Goal: Transaction & Acquisition: Download file/media

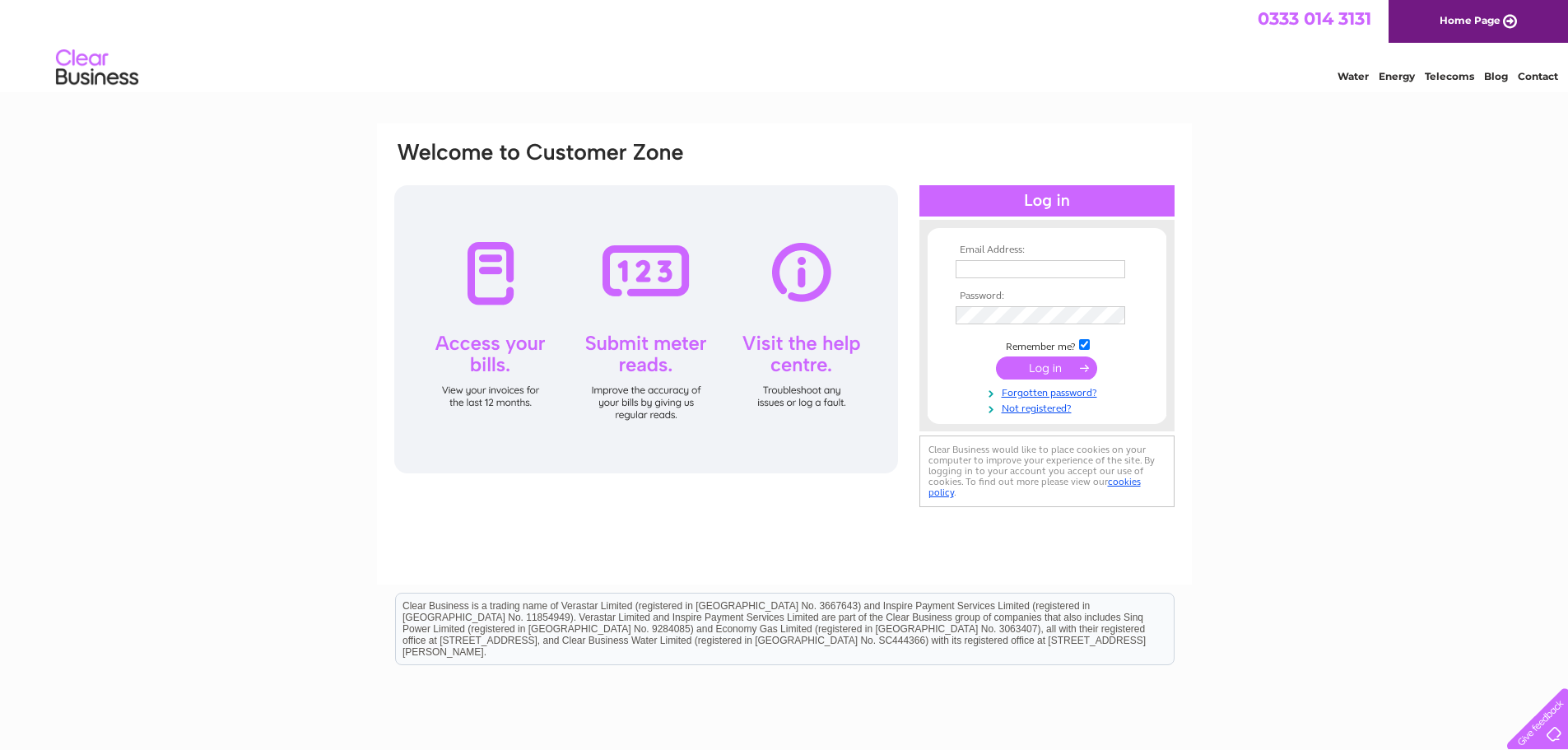
type input "[EMAIL_ADDRESS][DOMAIN_NAME]"
click at [1060, 364] on input "submit" at bounding box center [1047, 368] width 102 height 23
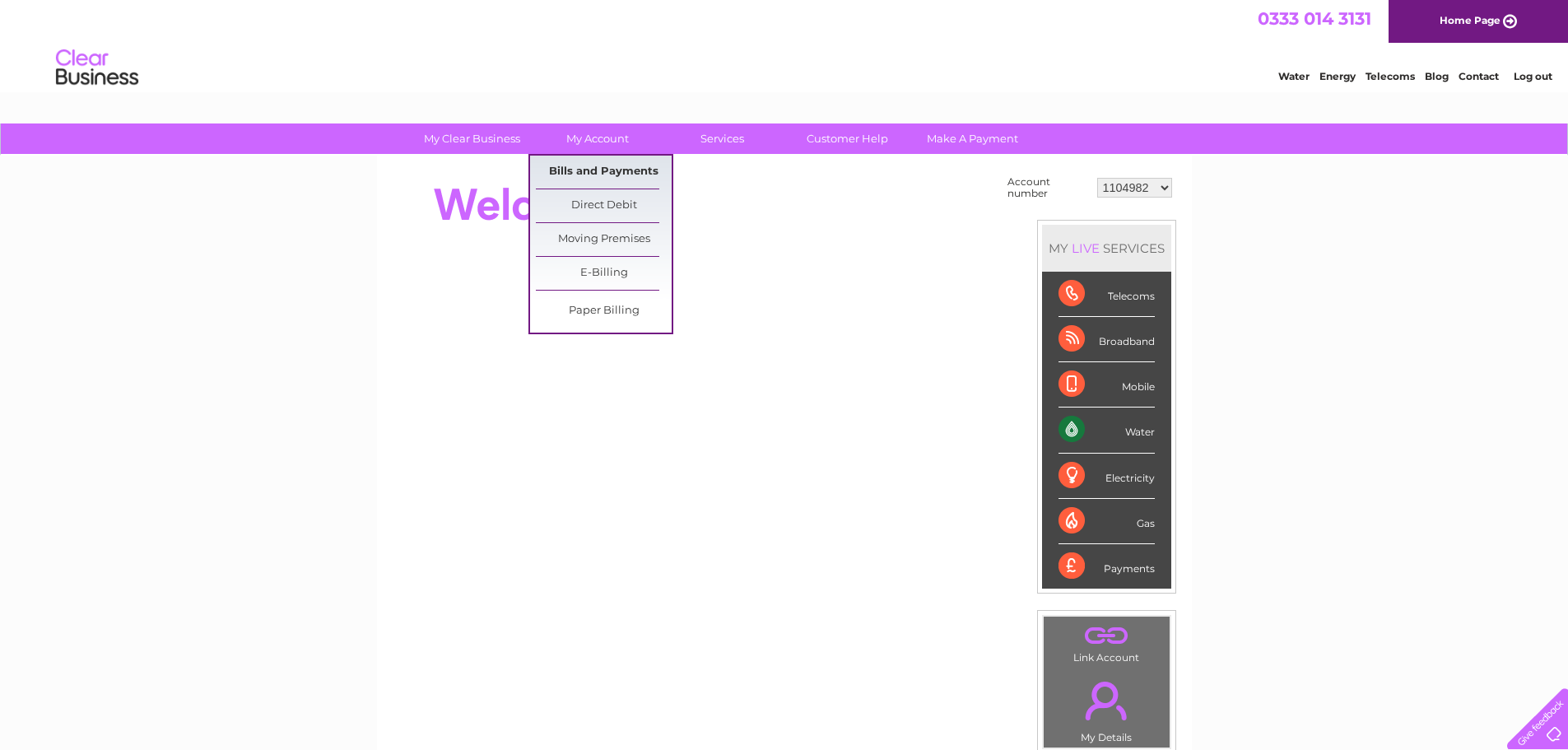
click at [629, 171] on link "Bills and Payments" at bounding box center [604, 172] width 136 height 33
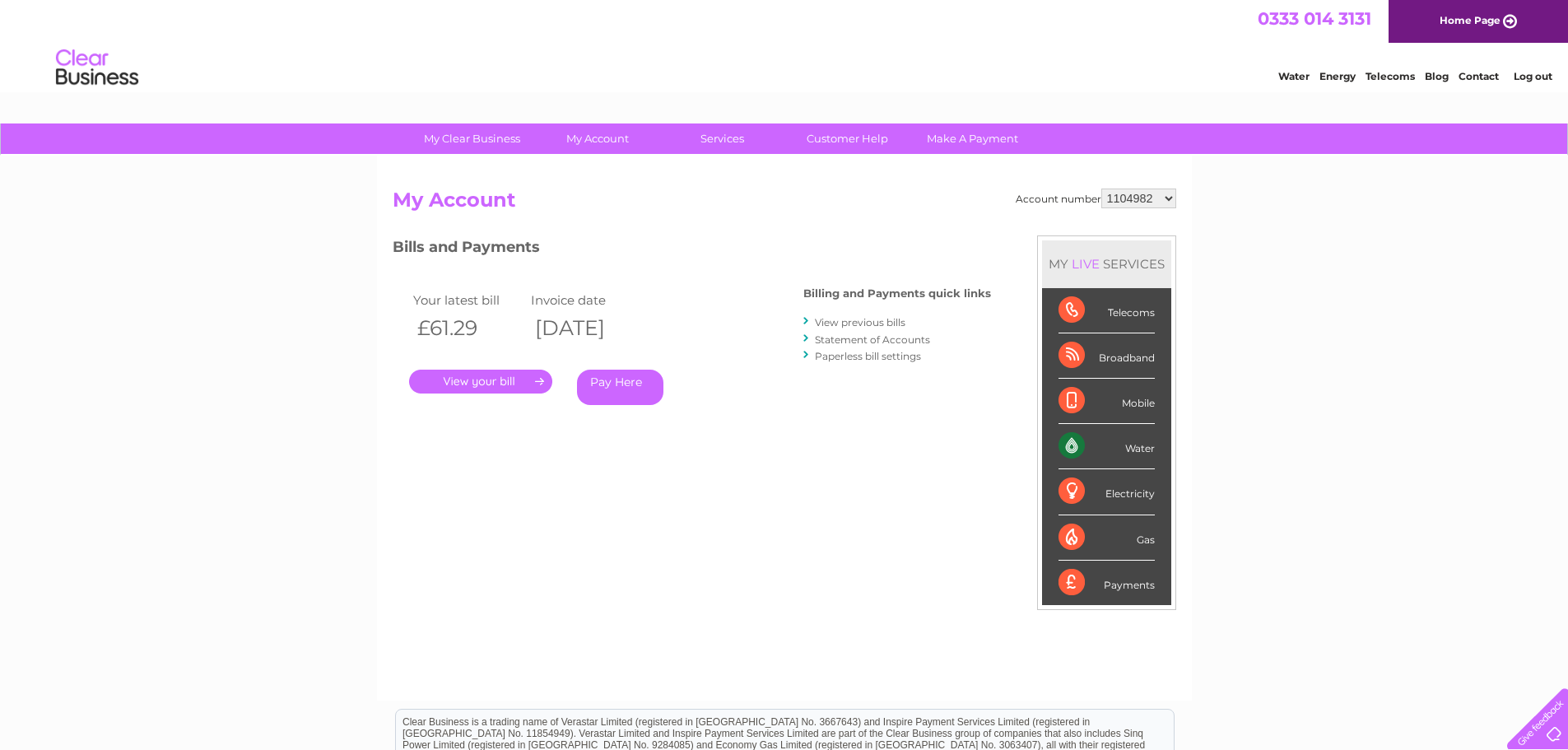
click at [463, 387] on link "." at bounding box center [480, 381] width 143 height 24
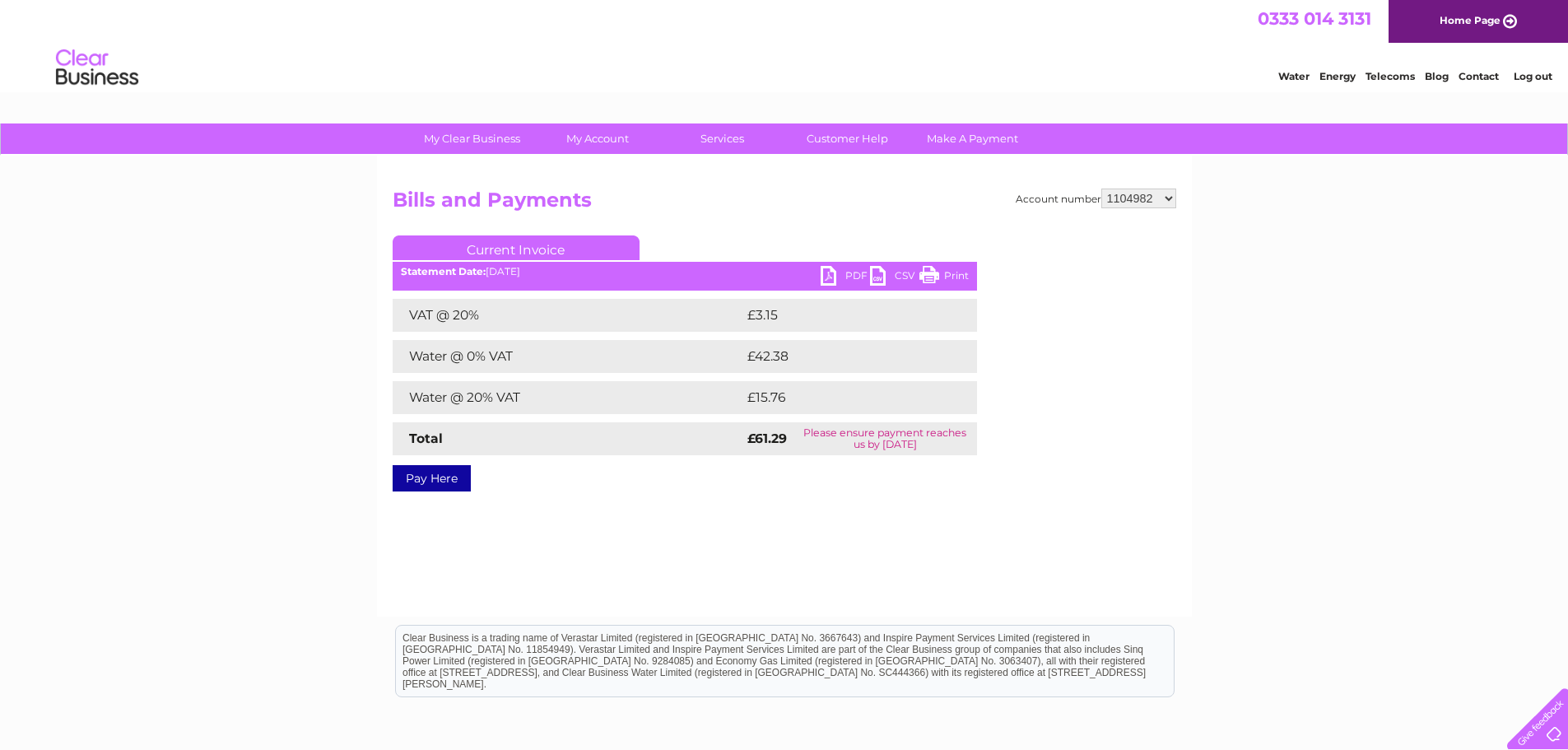
click at [830, 275] on link "PDF" at bounding box center [845, 278] width 49 height 24
click at [1125, 194] on select "1104982 30277995 30282426 30282839 30312363 30317015" at bounding box center [1139, 198] width 75 height 19
select select "30277995"
click at [1101, 189] on select "1104982 30277995 30282426 30282839 30312363 30317015" at bounding box center [1139, 198] width 75 height 19
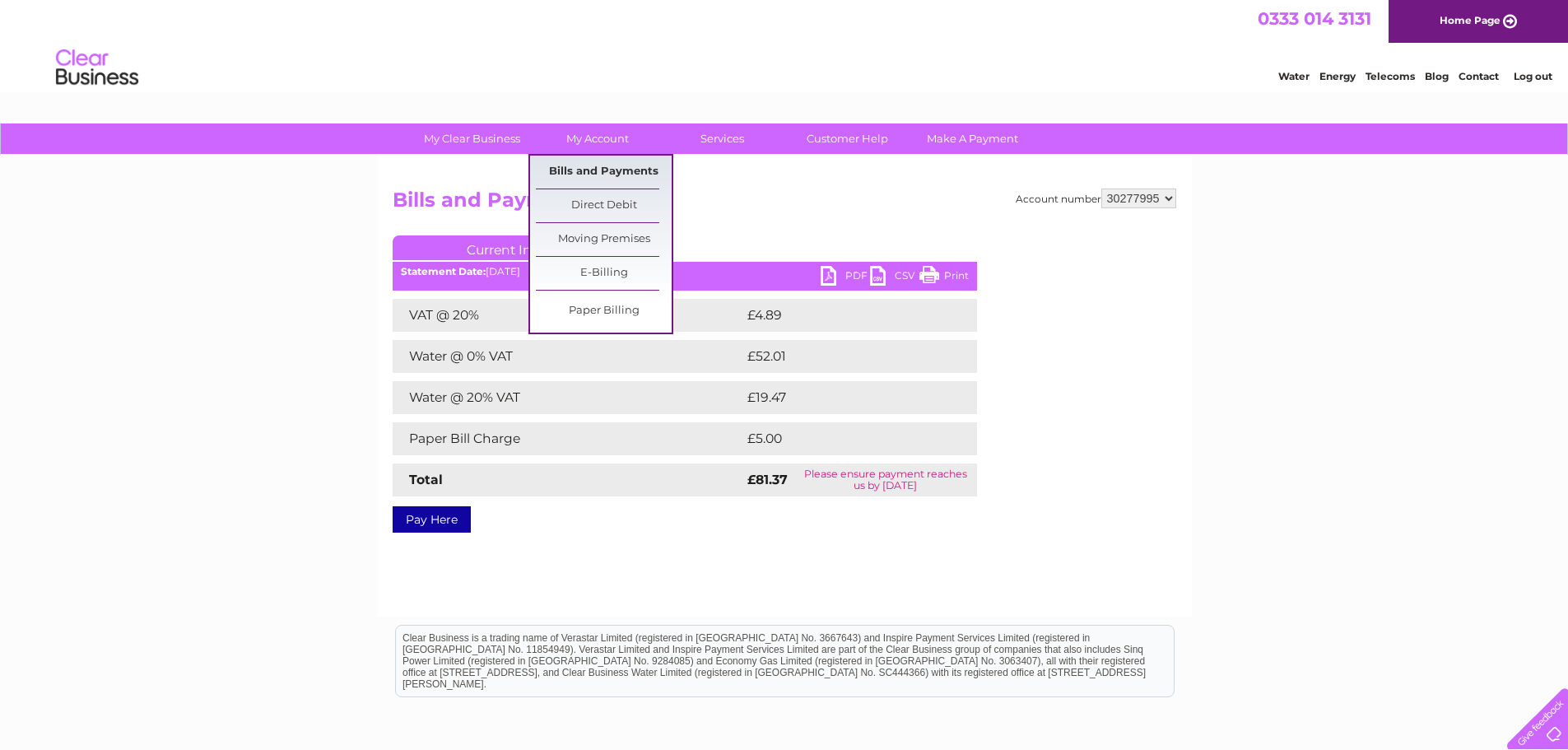
click at [605, 177] on link "Bills and Payments" at bounding box center [604, 172] width 136 height 33
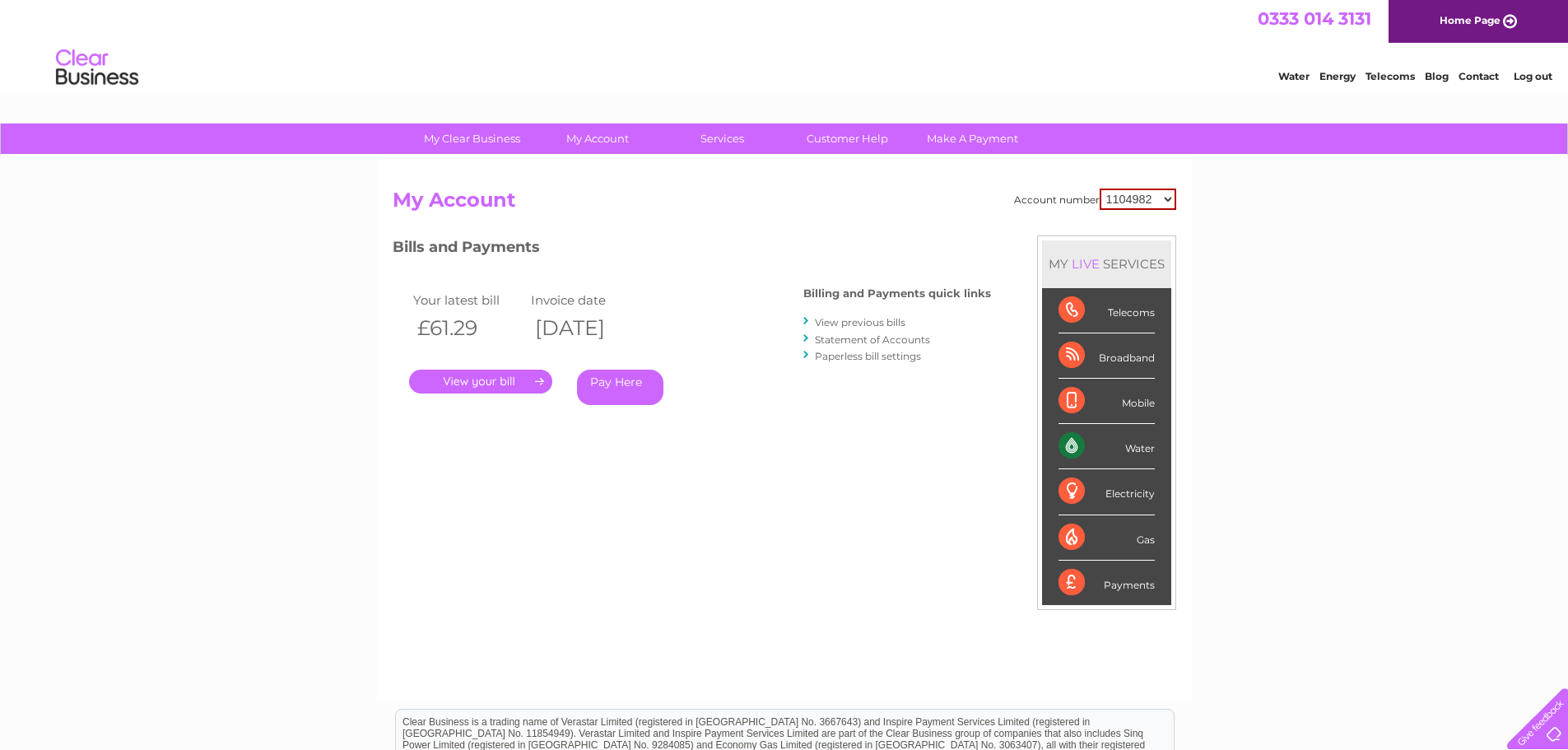
click at [1170, 205] on select "1104982 30277995 30282426 30282839 30312363 30317015" at bounding box center [1138, 199] width 76 height 21
select select "30277995"
click at [1100, 189] on select "1104982 30277995 30282426 30282839 30312363 30317015" at bounding box center [1138, 199] width 76 height 21
click at [499, 384] on link "." at bounding box center [480, 381] width 143 height 24
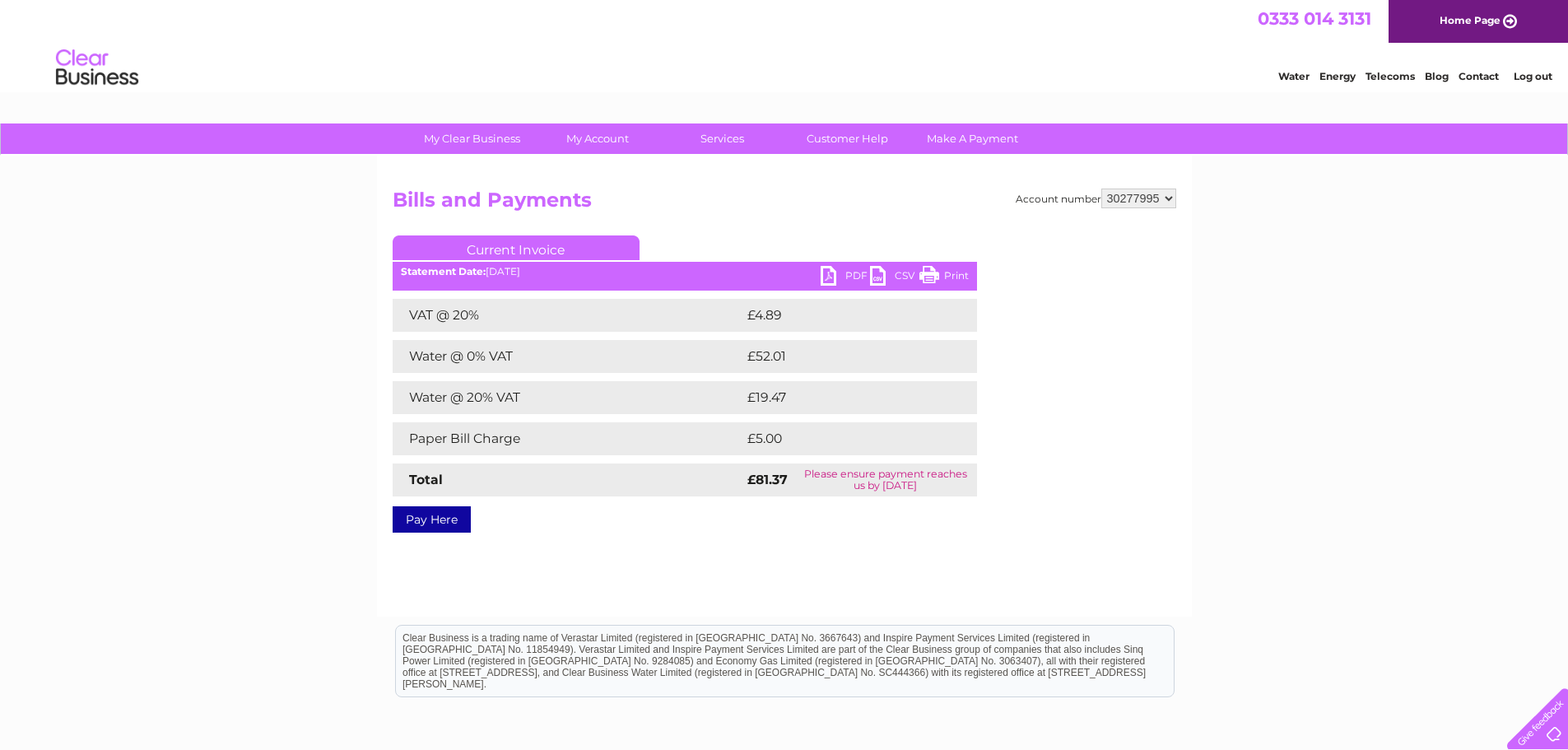
click at [831, 275] on link "PDF" at bounding box center [845, 278] width 49 height 24
click at [1138, 198] on select "1104982 30277995 30282426 30282839 30312363 30317015" at bounding box center [1139, 198] width 75 height 19
select select "30282426"
click at [1101, 189] on select "1104982 30277995 30282426 30282839 30312363 30317015" at bounding box center [1139, 198] width 75 height 19
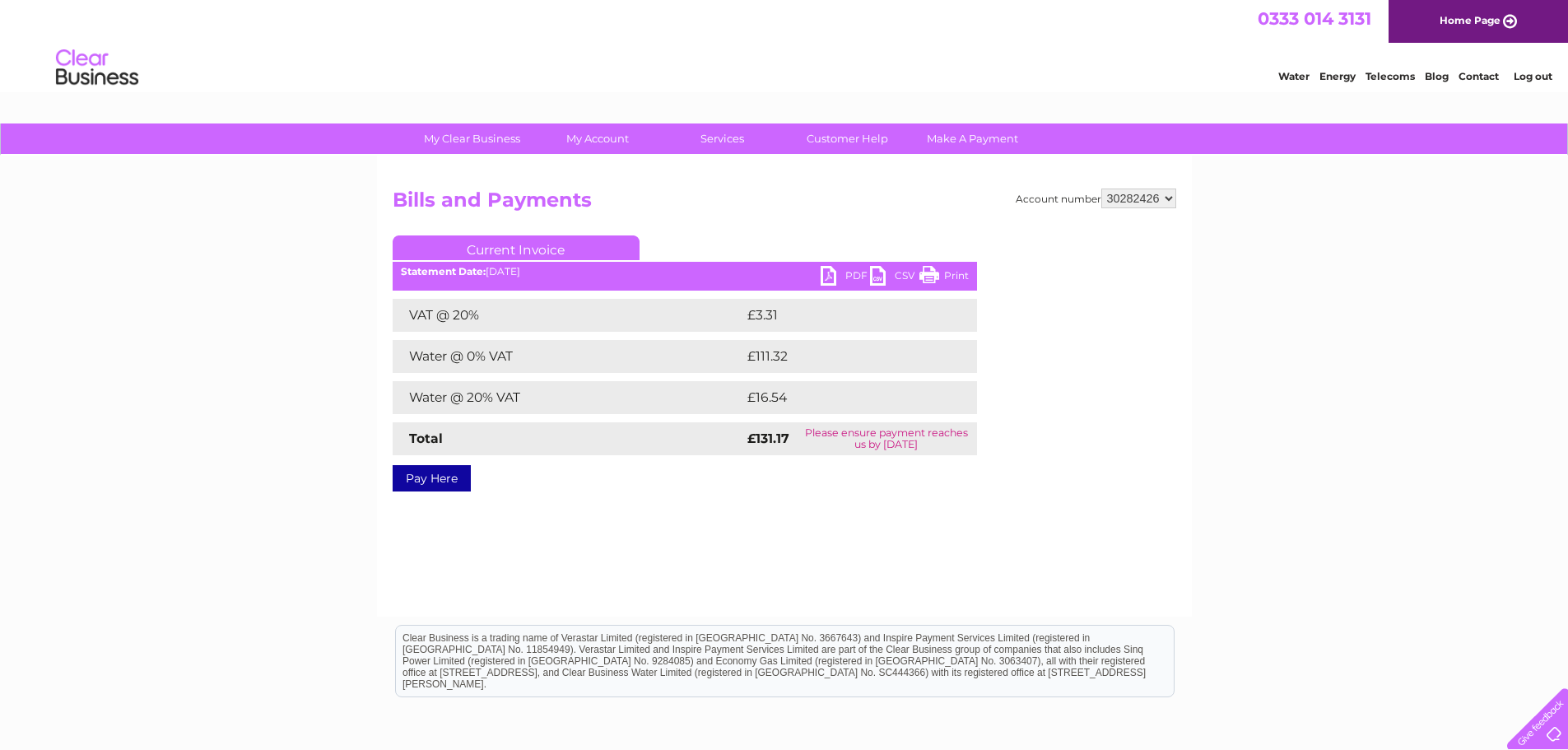
click at [819, 280] on div "PDF CSV Print Statement Date: 02/09/2025" at bounding box center [685, 278] width 585 height 25
click at [831, 277] on link "PDF" at bounding box center [845, 278] width 49 height 24
click at [1141, 200] on select "1104982 30277995 30282426 30282839 30312363 30317015" at bounding box center [1139, 198] width 75 height 19
select select "30282839"
click at [1101, 189] on select "1104982 30277995 30282426 30282839 30312363 30317015" at bounding box center [1139, 198] width 75 height 19
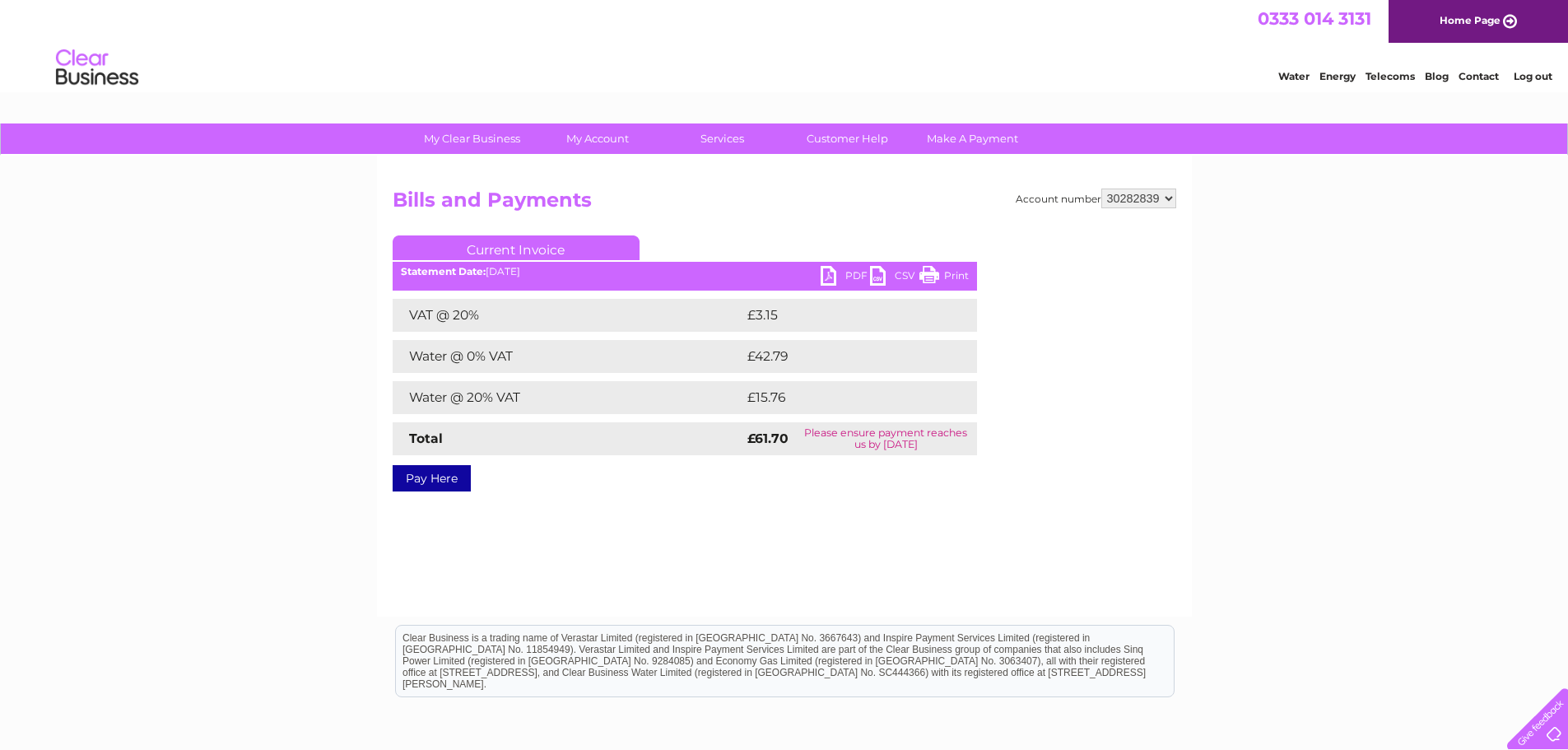
click at [831, 275] on link "PDF" at bounding box center [845, 278] width 49 height 24
click at [1152, 203] on select "1104982 30277995 30282426 30282839 30312363 30317015" at bounding box center [1139, 198] width 75 height 19
click at [1161, 197] on select "1104982 30277995 30282426 30282839 30312363 30317015" at bounding box center [1139, 198] width 75 height 19
select select "30312363"
click at [1101, 189] on select "1104982 30277995 30282426 30282839 30312363 30317015" at bounding box center [1139, 198] width 75 height 19
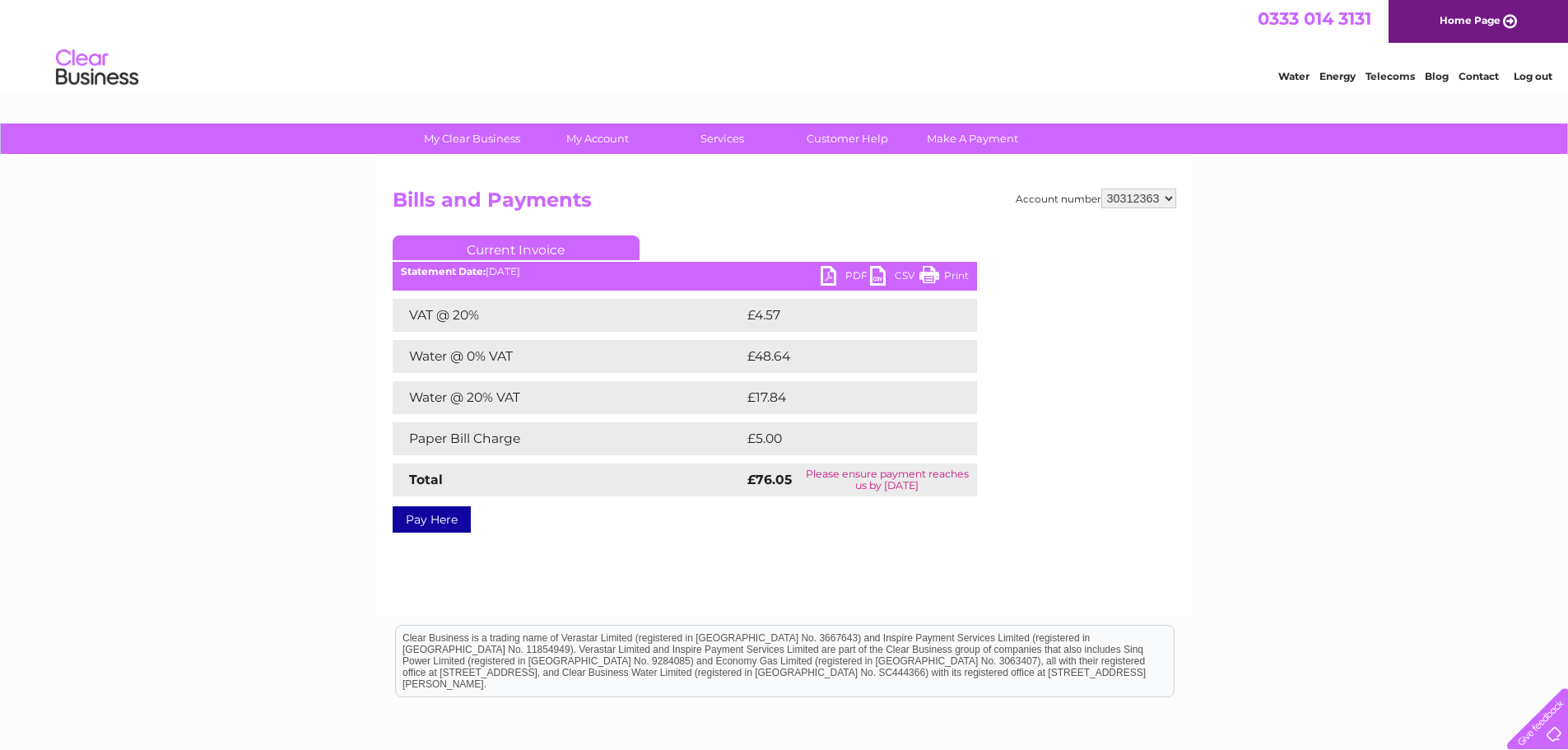
click at [829, 274] on link "PDF" at bounding box center [845, 278] width 49 height 24
click at [1155, 200] on select "1104982 30277995 30282426 30282839 30312363 30317015" at bounding box center [1139, 198] width 75 height 19
select select "30317015"
click at [1101, 189] on select "1104982 30277995 30282426 30282839 30312363 30317015" at bounding box center [1139, 198] width 75 height 19
click at [1127, 194] on select "1104982 30277995 30282426 30282839 30312363 30317015" at bounding box center [1139, 198] width 75 height 19
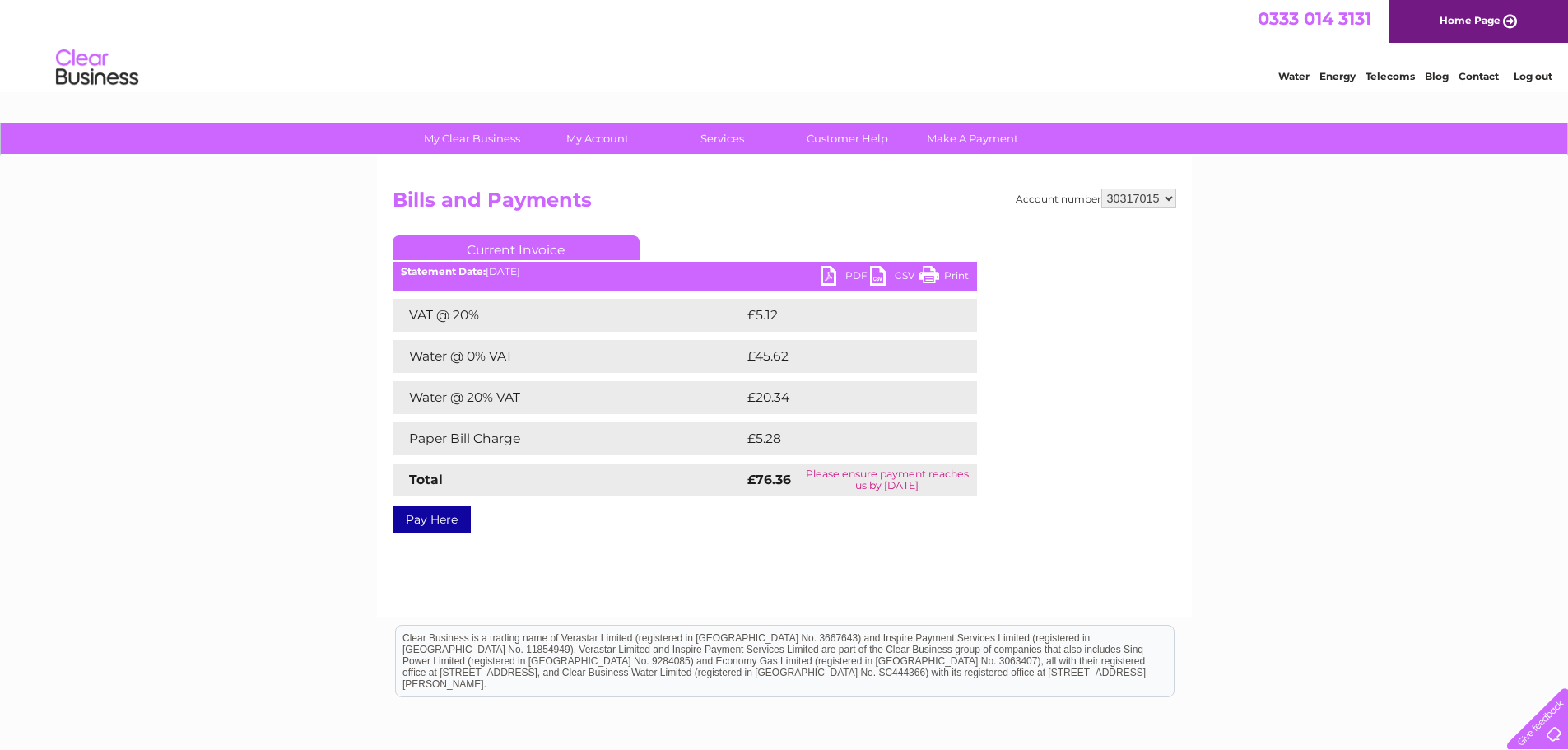
select select "30312363"
click at [1101, 189] on select "1104982 30277995 30282426 30282839 30312363 30317015" at bounding box center [1139, 198] width 75 height 19
click at [828, 274] on link "PDF" at bounding box center [845, 278] width 49 height 24
click at [1122, 192] on select "1104982 30277995 30282426 30282839 30312363 30317015" at bounding box center [1139, 198] width 75 height 19
select select "30317015"
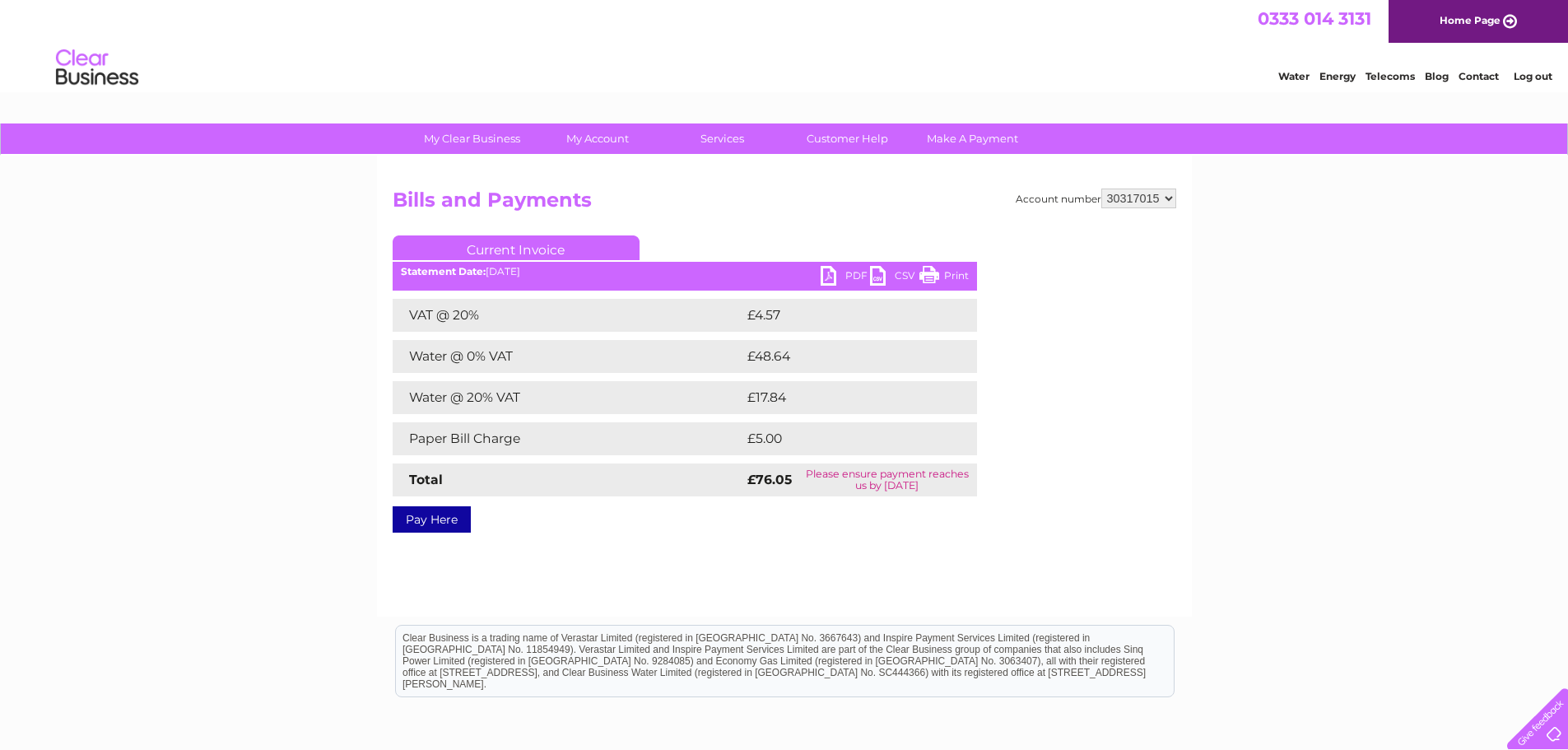
click at [1101, 189] on select "1104982 30277995 30282426 30282839 30312363 30317015" at bounding box center [1139, 198] width 75 height 19
click at [834, 276] on link "PDF" at bounding box center [845, 278] width 49 height 24
